Goal: Information Seeking & Learning: Understand process/instructions

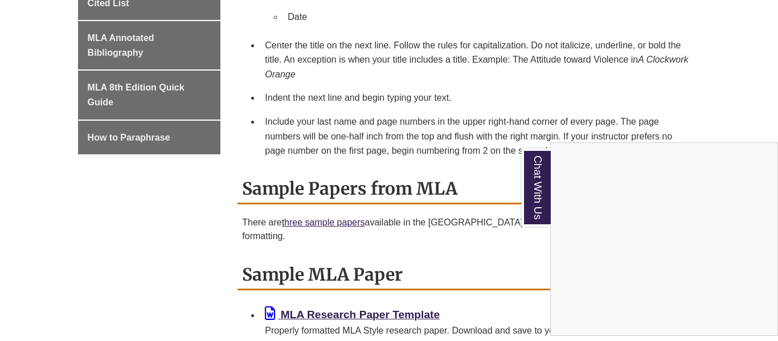
scroll to position [723, 0]
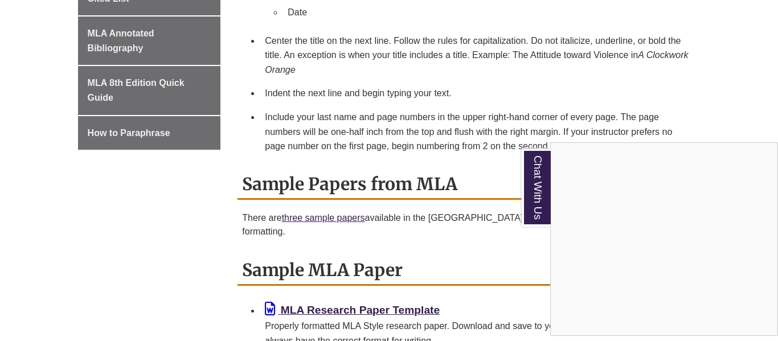
click at [400, 85] on div "Chat With Us" at bounding box center [389, 170] width 778 height 341
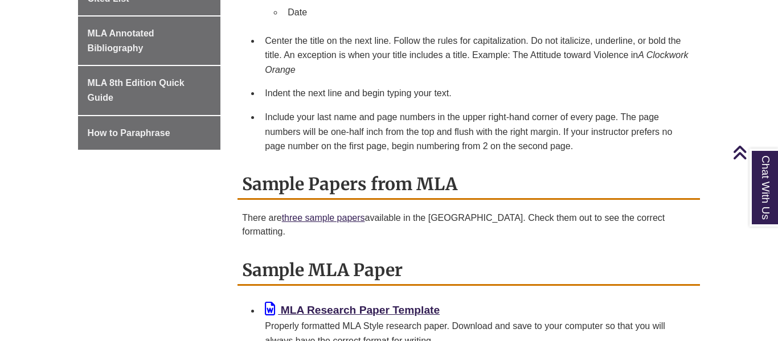
click at [400, 85] on li "Indent the next line and begin typing your text." at bounding box center [477, 93] width 435 height 24
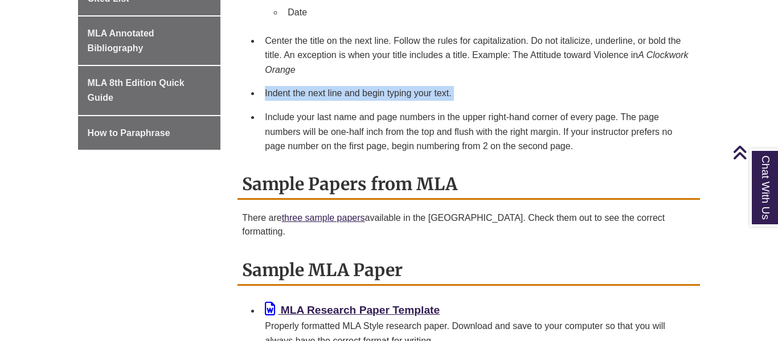
click at [434, 75] on li "Center the title on the next line. Follow the rules for capitalization. Do not …" at bounding box center [477, 55] width 435 height 53
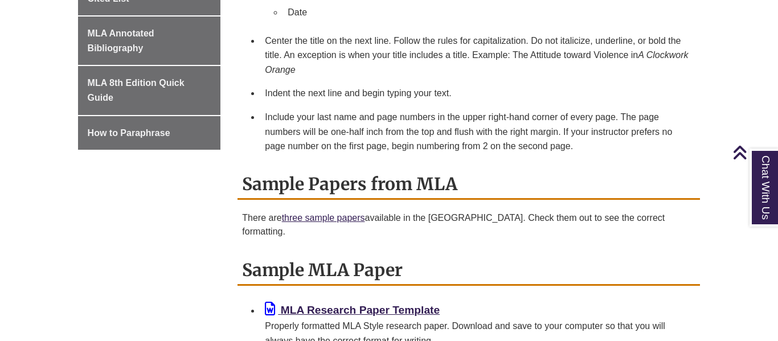
click at [434, 75] on li "Center the title on the next line. Follow the rules for capitalization. Do not …" at bounding box center [477, 55] width 435 height 53
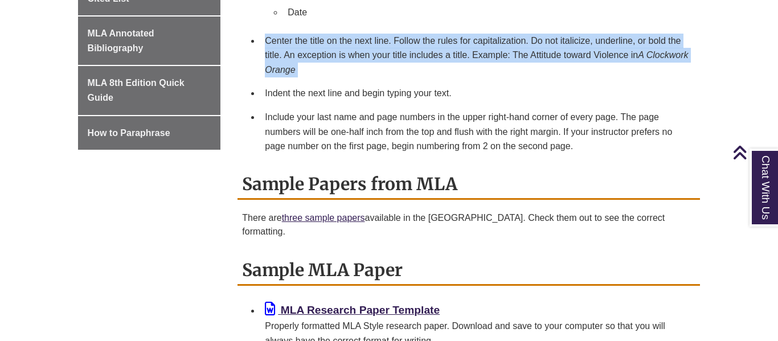
click at [434, 75] on li "Center the title on the next line. Follow the rules for capitalization. Do not …" at bounding box center [477, 55] width 435 height 53
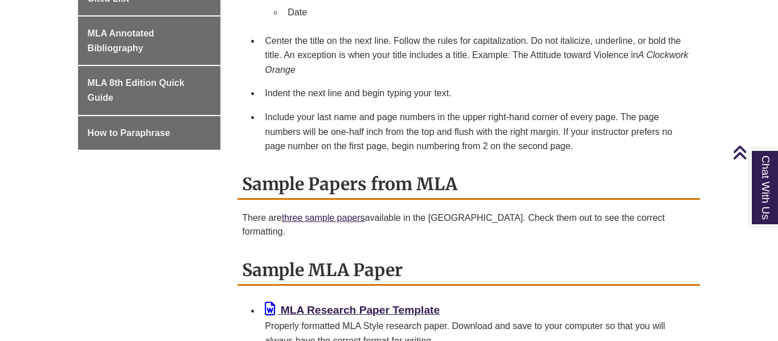
click at [434, 75] on li "Center the title on the next line. Follow the rules for capitalization. Do not …" at bounding box center [477, 55] width 435 height 53
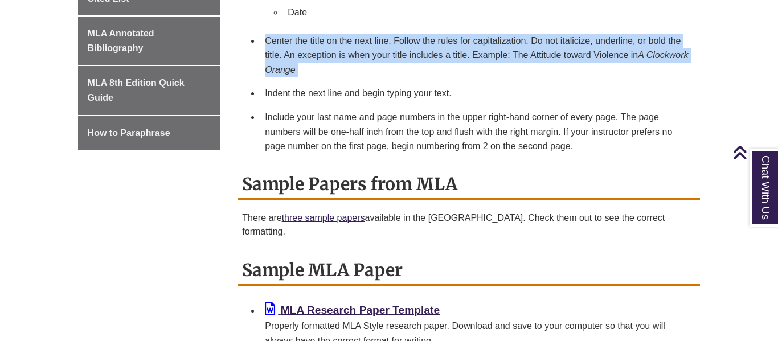
click at [434, 75] on li "Center the title on the next line. Follow the rules for capitalization. Do not …" at bounding box center [477, 55] width 435 height 53
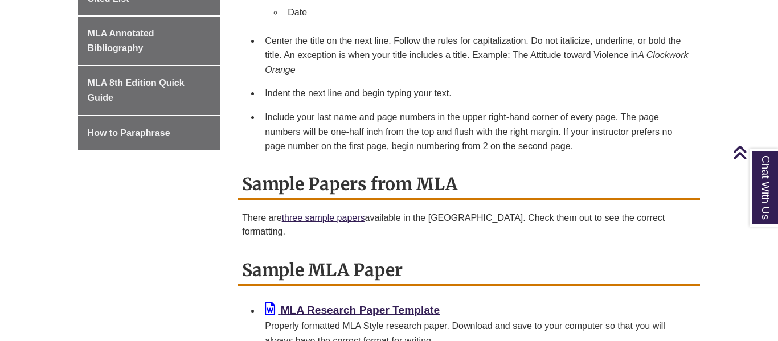
click at [434, 75] on li "Center the title on the next line. Follow the rules for capitalization. Do not …" at bounding box center [477, 55] width 435 height 53
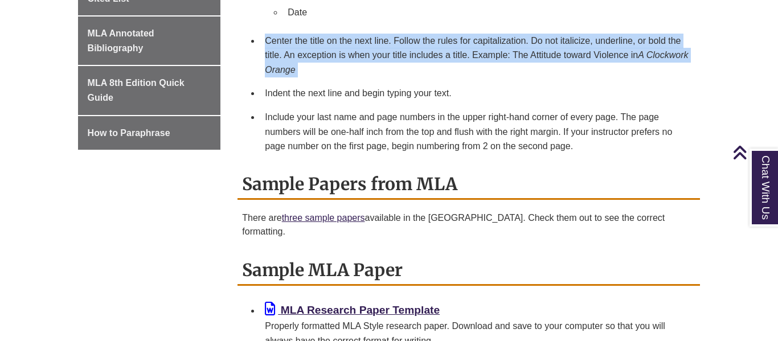
click at [434, 75] on li "Center the title on the next line. Follow the rules for capitalization. Do not …" at bounding box center [477, 55] width 435 height 53
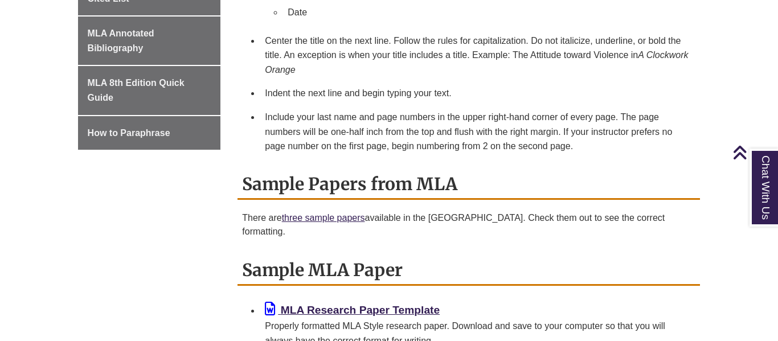
click at [434, 75] on li "Center the title on the next line. Follow the rules for capitalization. Do not …" at bounding box center [477, 55] width 435 height 53
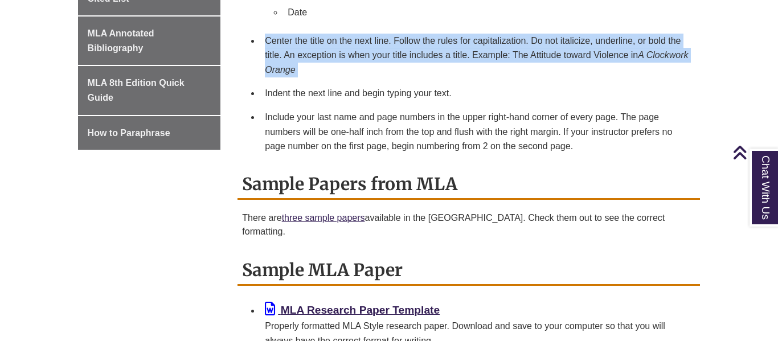
click at [434, 75] on li "Center the title on the next line. Follow the rules for capitalization. Do not …" at bounding box center [477, 55] width 435 height 53
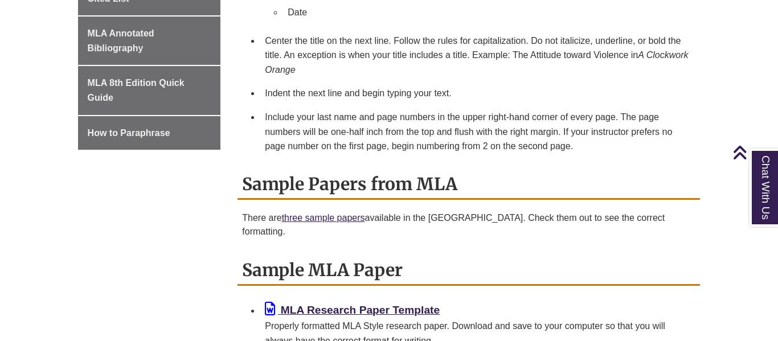
click at [434, 75] on li "Center the title on the next line. Follow the rules for capitalization. Do not …" at bounding box center [477, 55] width 435 height 53
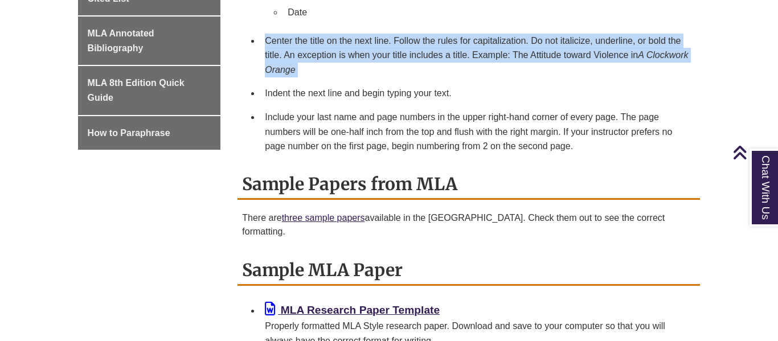
click at [434, 75] on li "Center the title on the next line. Follow the rules for capitalization. Do not …" at bounding box center [477, 55] width 435 height 53
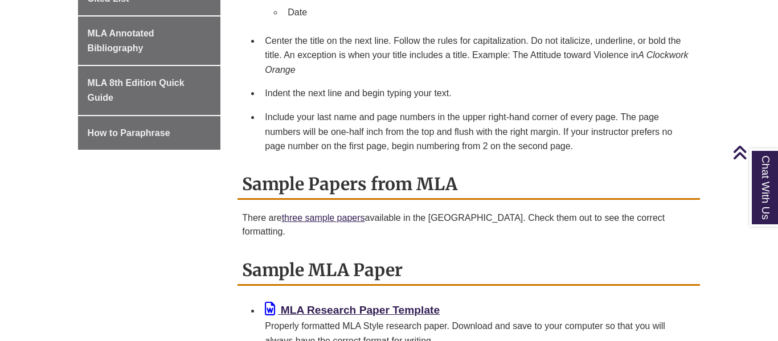
click at [434, 75] on li "Center the title on the next line. Follow the rules for capitalization. Do not …" at bounding box center [477, 55] width 435 height 53
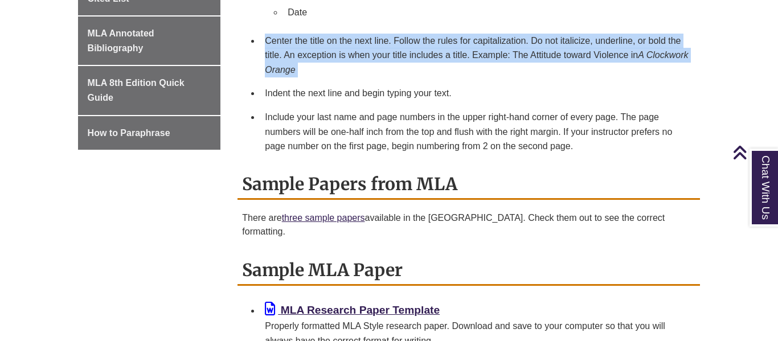
click at [434, 75] on li "Center the title on the next line. Follow the rules for capitalization. Do not …" at bounding box center [477, 55] width 435 height 53
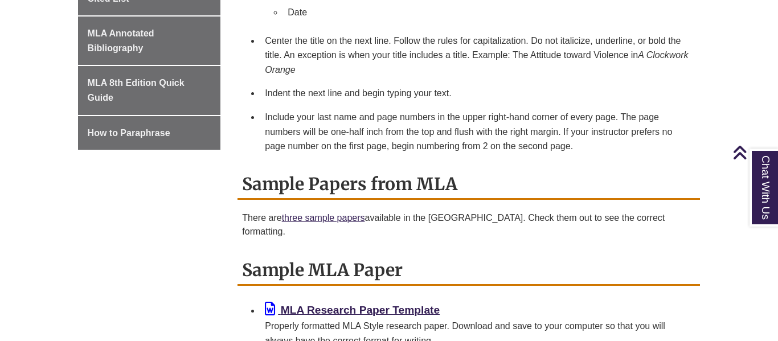
click at [434, 75] on li "Center the title on the next line. Follow the rules for capitalization. Do not …" at bounding box center [477, 55] width 435 height 53
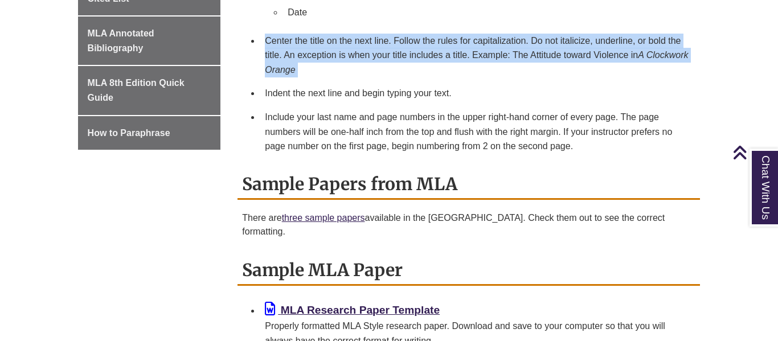
click at [434, 75] on li "Center the title on the next line. Follow the rules for capitalization. Do not …" at bounding box center [477, 55] width 435 height 53
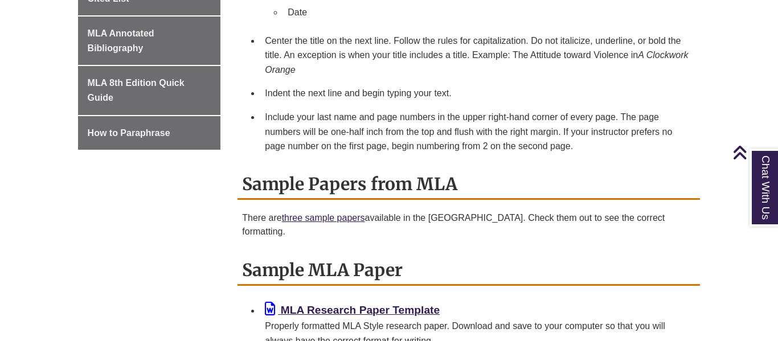
click at [434, 75] on li "Center the title on the next line. Follow the rules for capitalization. Do not …" at bounding box center [477, 55] width 435 height 53
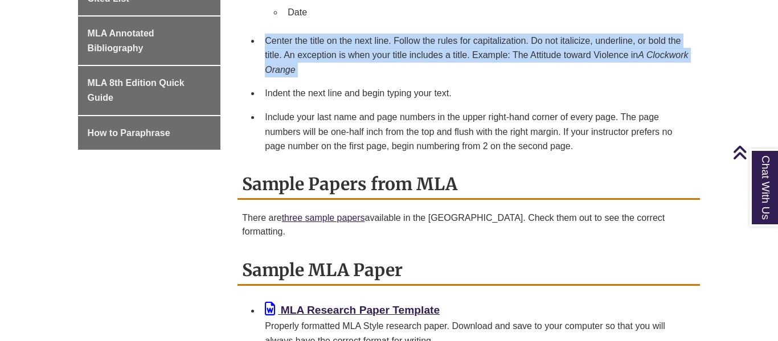
click at [434, 75] on li "Center the title on the next line. Follow the rules for capitalization. Do not …" at bounding box center [477, 55] width 435 height 53
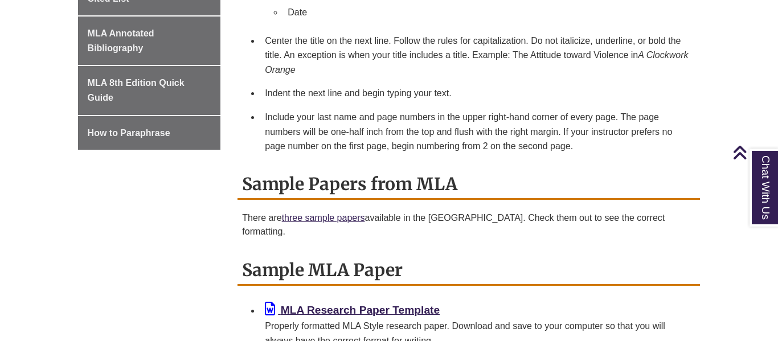
click at [434, 75] on li "Center the title on the next line. Follow the rules for capitalization. Do not …" at bounding box center [477, 55] width 435 height 53
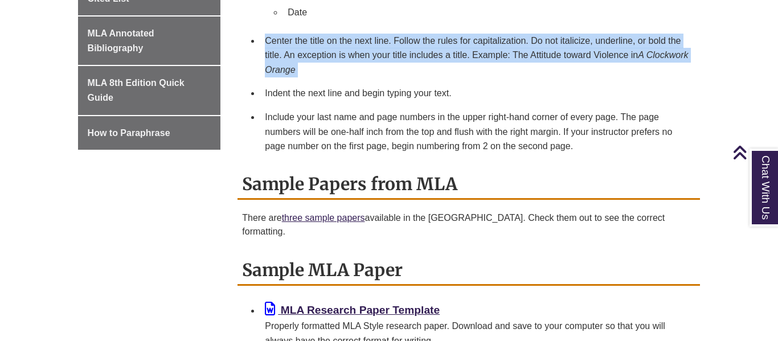
click at [434, 75] on li "Center the title on the next line. Follow the rules for capitalization. Do not …" at bounding box center [477, 55] width 435 height 53
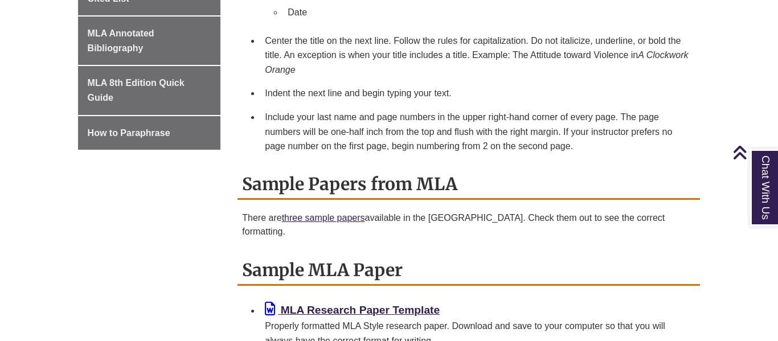
click at [434, 75] on li "Center the title on the next line. Follow the rules for capitalization. Do not …" at bounding box center [477, 55] width 435 height 53
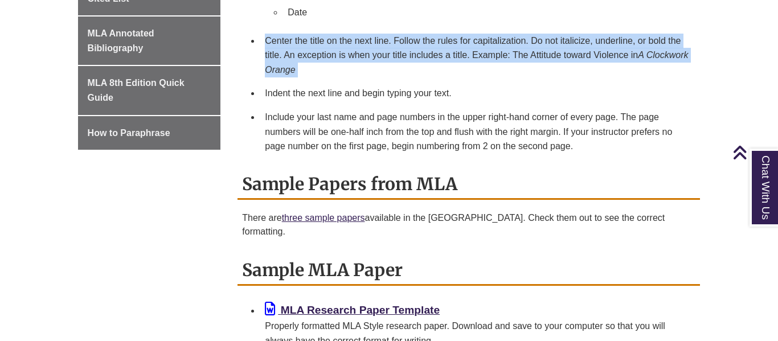
click at [434, 75] on li "Center the title on the next line. Follow the rules for capitalization. Do not …" at bounding box center [477, 55] width 435 height 53
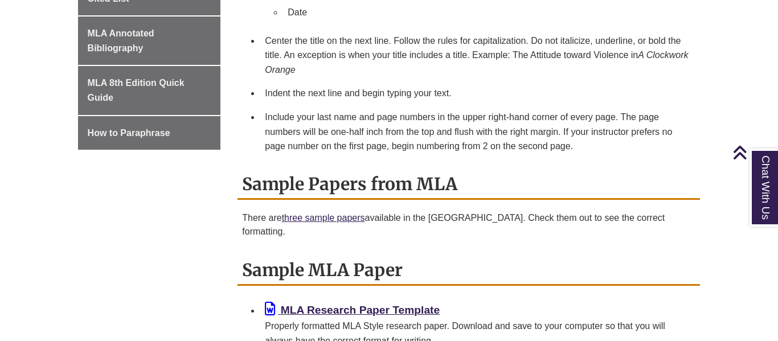
click at [434, 75] on li "Center the title on the next line. Follow the rules for capitalization. Do not …" at bounding box center [477, 55] width 435 height 53
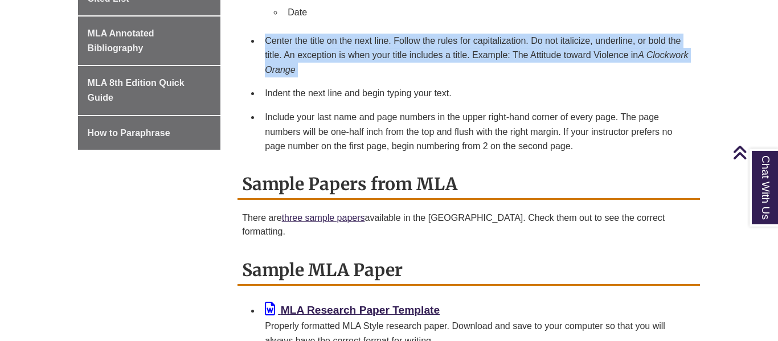
click at [434, 75] on li "Center the title on the next line. Follow the rules for capitalization. Do not …" at bounding box center [477, 55] width 435 height 53
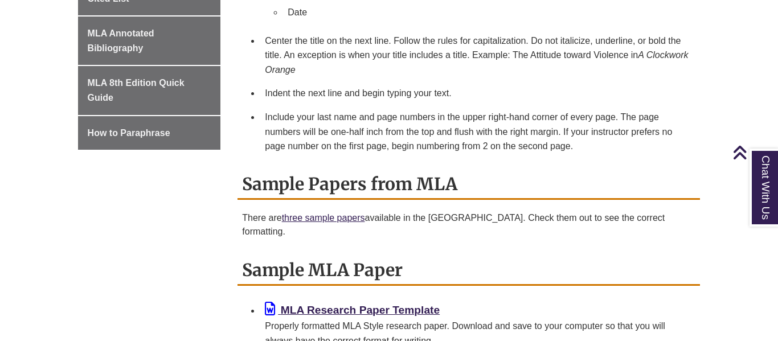
click at [363, 60] on li "Center the title on the next line. Follow the rules for capitalization. Do not …" at bounding box center [477, 55] width 435 height 53
click at [335, 79] on li "Center the title on the next line. Follow the rules for capitalization. Do not …" at bounding box center [477, 55] width 435 height 53
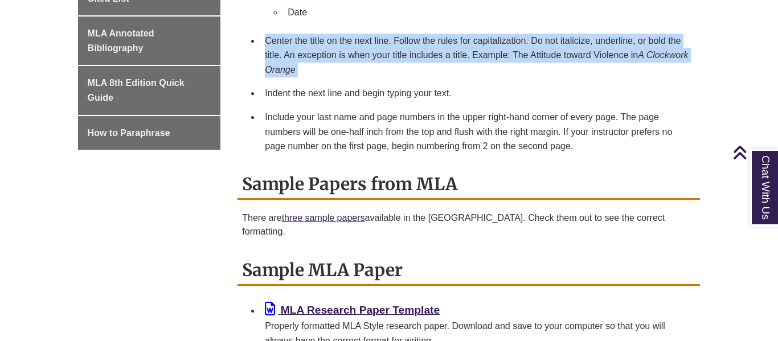
click at [335, 79] on li "Center the title on the next line. Follow the rules for capitalization. Do not …" at bounding box center [477, 55] width 435 height 53
